Goal: Register for event/course

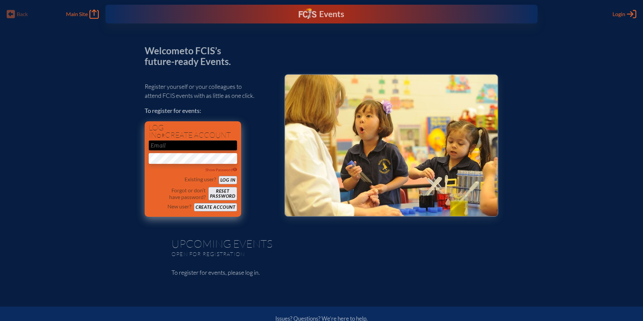
click at [230, 206] on button "Create account" at bounding box center [215, 207] width 43 height 8
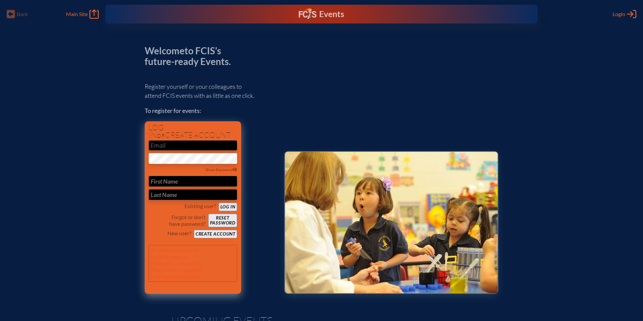
click at [184, 147] on input "email" at bounding box center [193, 145] width 88 height 10
type input "[PERSON_NAME][EMAIL_ADDRESS][PERSON_NAME][DOMAIN_NAME]"
type input "[PERSON_NAME]"
click at [219, 203] on button "Log in" at bounding box center [228, 207] width 18 height 8
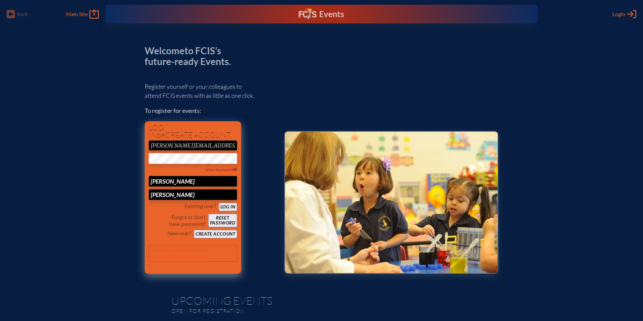
click at [218, 236] on button "Create account" at bounding box center [215, 234] width 43 height 8
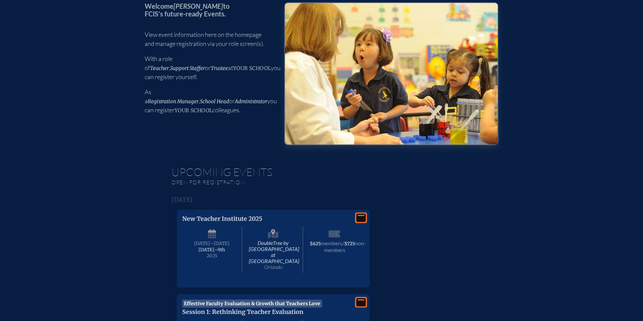
scroll to position [65, 0]
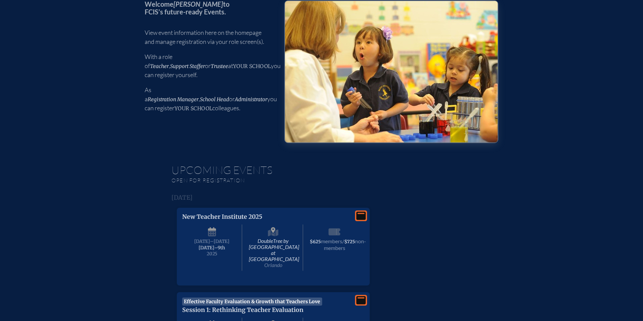
click at [362, 215] on icon at bounding box center [360, 216] width 9 height 8
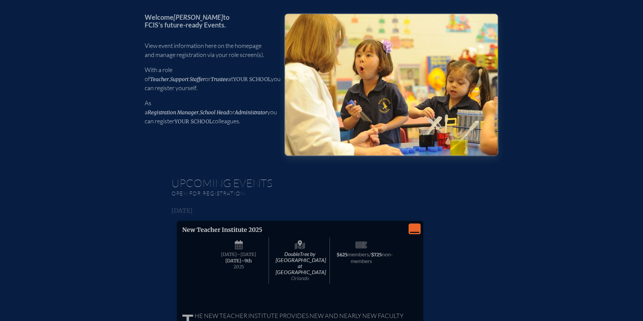
scroll to position [57, 0]
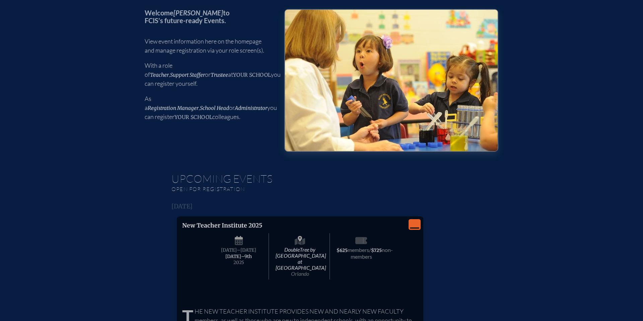
click at [413, 223] on icon "View Less" at bounding box center [414, 224] width 9 height 9
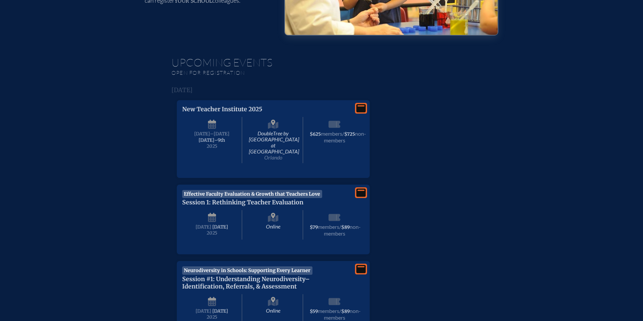
scroll to position [117, 0]
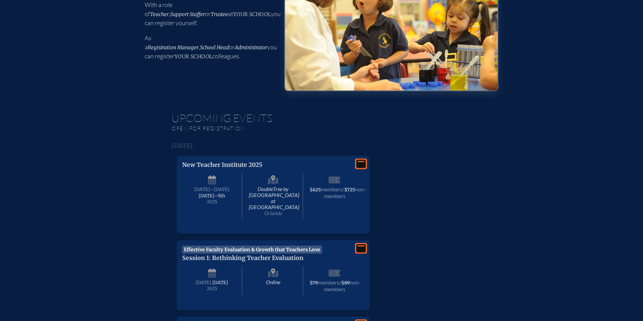
click at [355, 168] on div "View More" at bounding box center [361, 163] width 12 height 11
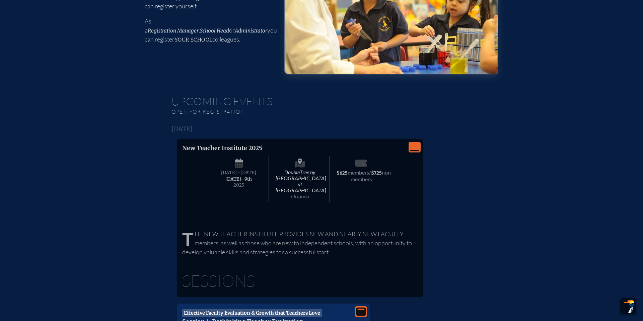
scroll to position [152, 0]
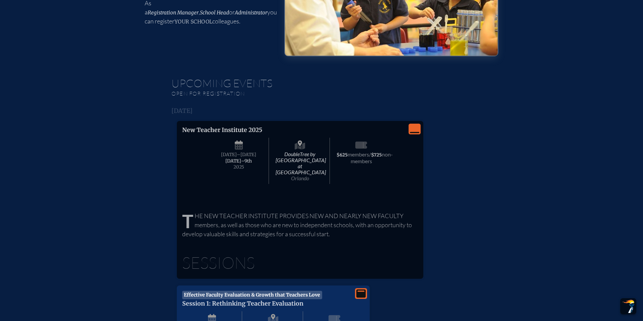
click at [234, 240] on div "Sessions" at bounding box center [300, 254] width 236 height 32
click at [237, 212] on p "The New Teacher Institute provides new and nearly new faculty members, as well …" at bounding box center [300, 224] width 236 height 27
click at [299, 154] on span "DoubleTree by [GEOGRAPHIC_DATA] at [GEOGRAPHIC_DATA]" at bounding box center [300, 161] width 60 height 46
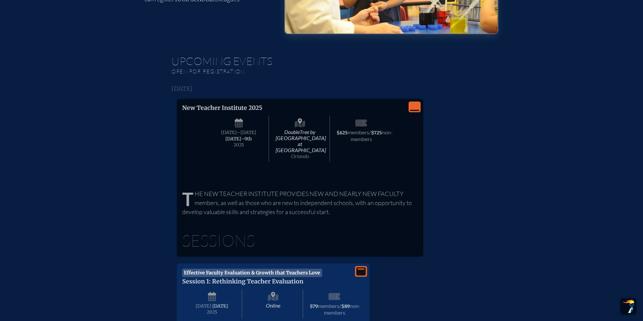
scroll to position [192, 0]
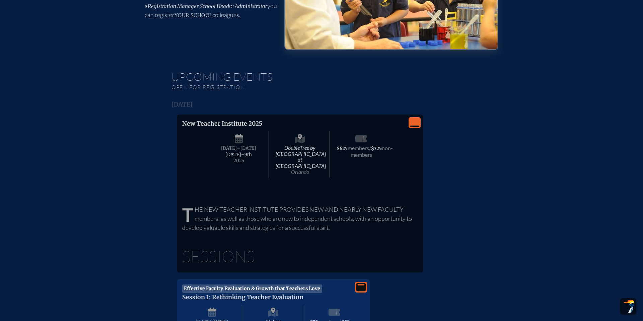
scroll to position [146, 0]
